Goal: Task Accomplishment & Management: Use online tool/utility

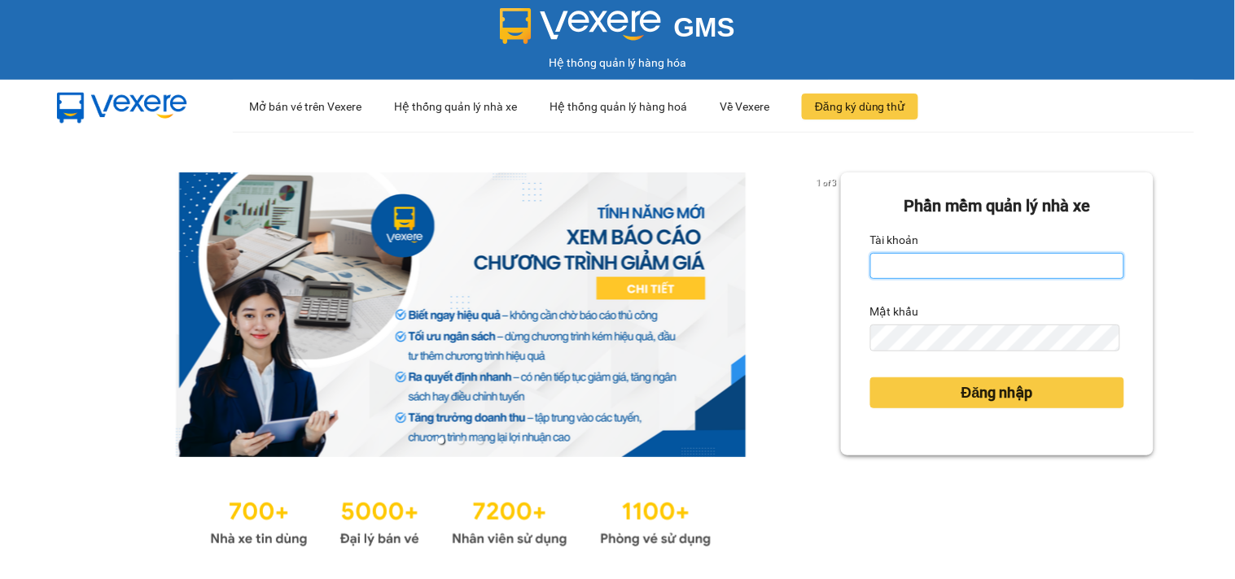
click at [947, 265] on input "Tài khoản" at bounding box center [997, 266] width 254 height 26
type input "dungnt.phuongnam"
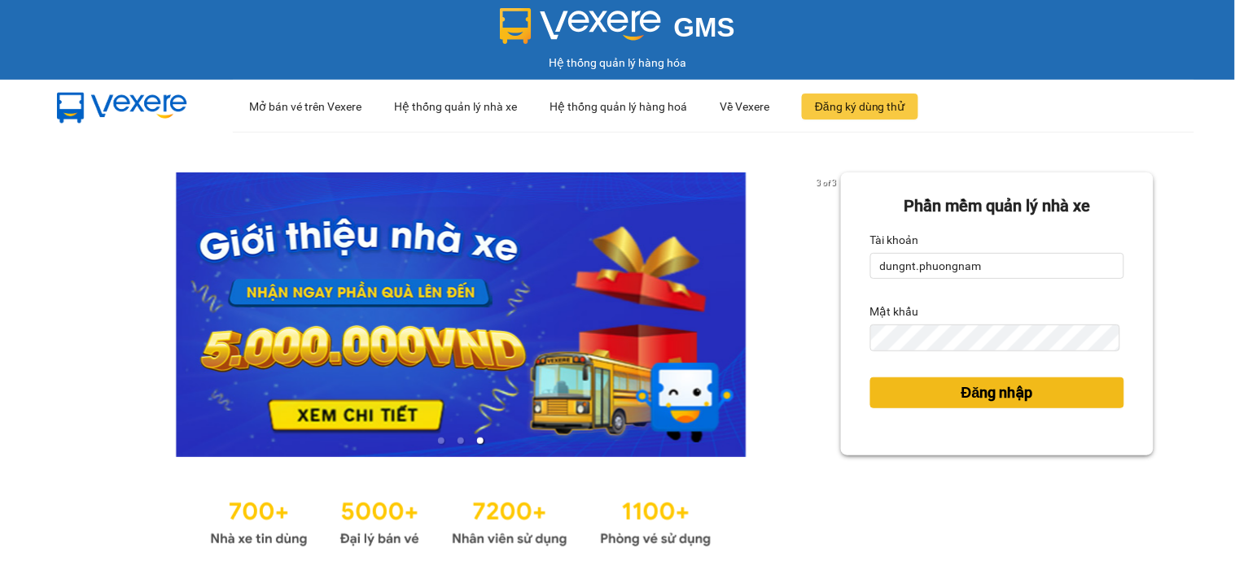
click at [986, 387] on span "Đăng nhập" at bounding box center [997, 393] width 72 height 23
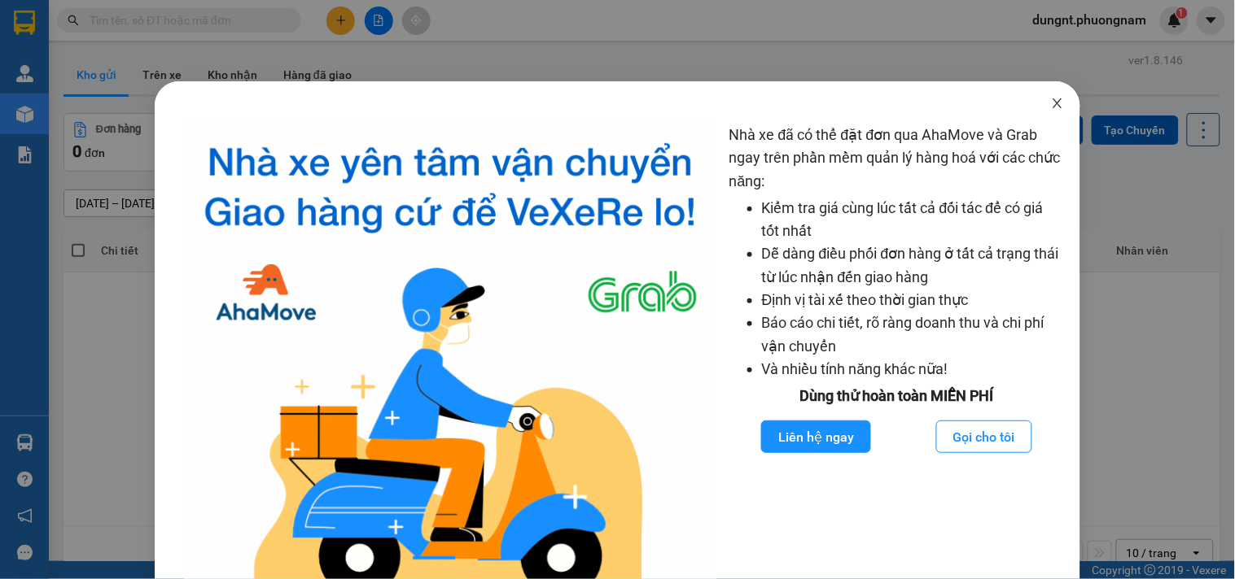
click at [1053, 102] on icon "close" at bounding box center [1057, 103] width 9 height 10
